Goal: Find contact information: Find contact information

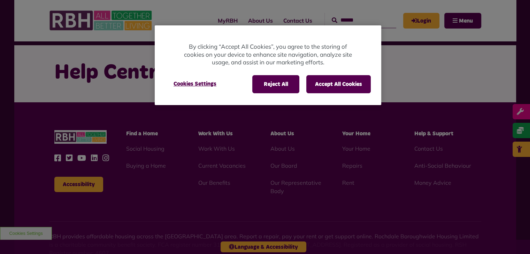
scroll to position [56, 0]
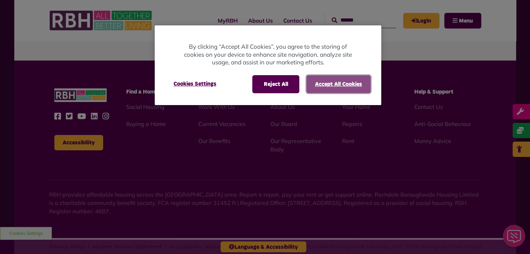
click at [326, 88] on button "Accept All Cookies" at bounding box center [338, 84] width 64 height 18
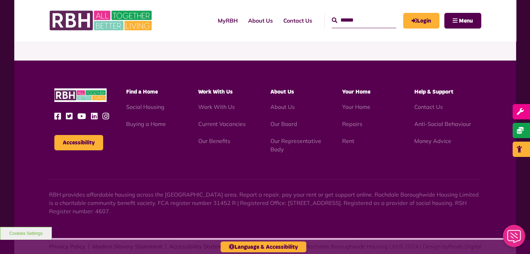
click at [421, 111] on li "Contact Us" at bounding box center [445, 107] width 62 height 8
click at [428, 106] on link "Contact Us" at bounding box center [428, 107] width 29 height 7
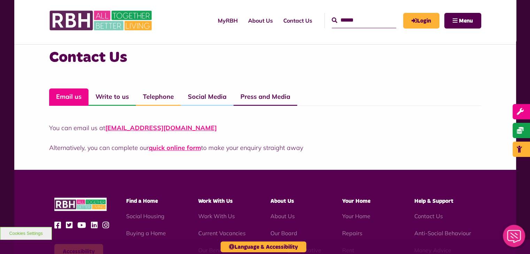
scroll to position [488, 0]
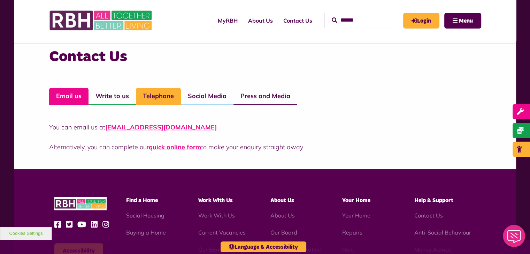
click at [146, 92] on link "Telephone" at bounding box center [158, 96] width 45 height 17
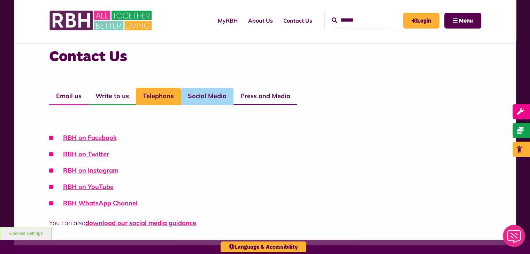
click at [146, 92] on link "Telephone" at bounding box center [158, 96] width 45 height 17
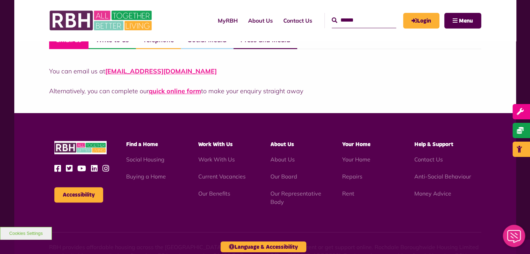
scroll to position [558, 0]
